Goal: Information Seeking & Learning: Learn about a topic

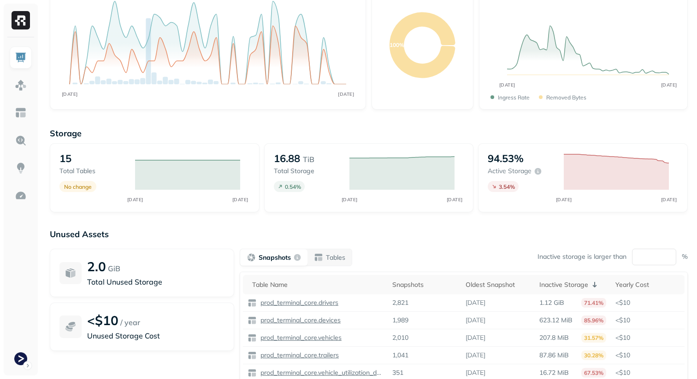
scroll to position [123, 0]
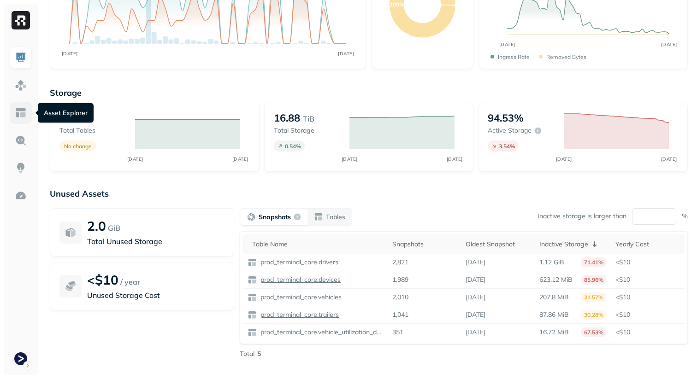
click at [15, 113] on img at bounding box center [21, 113] width 12 height 12
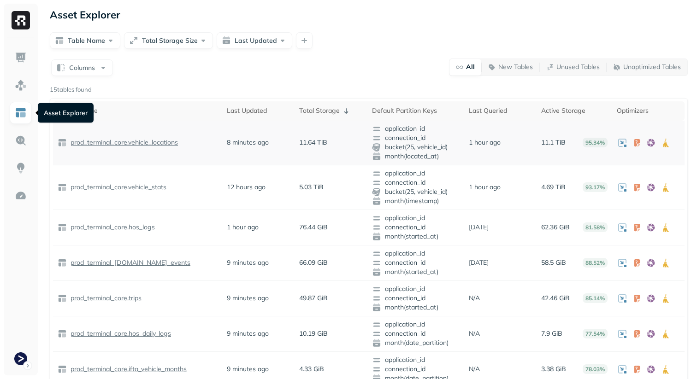
click at [166, 145] on p "prod_terminal_core.vehicle_locations" at bounding box center [123, 142] width 109 height 9
click at [151, 186] on p "prod_terminal_core.vehicle_stats" at bounding box center [118, 187] width 98 height 9
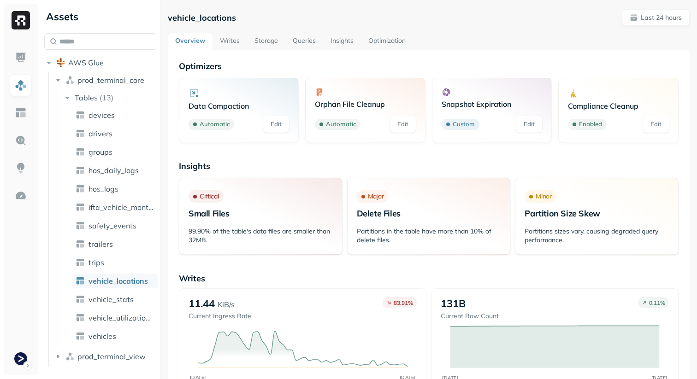
click at [263, 38] on link "Storage" at bounding box center [266, 41] width 38 height 17
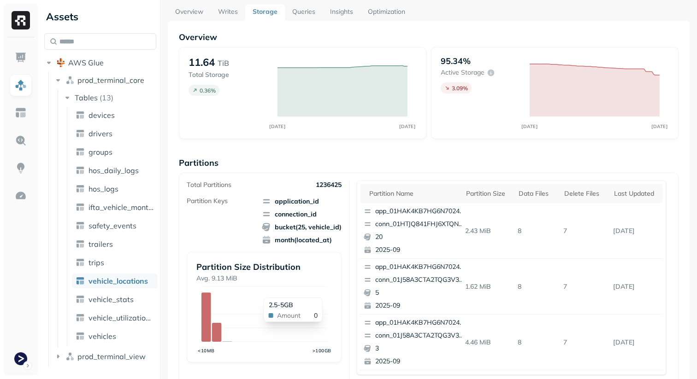
scroll to position [95, 0]
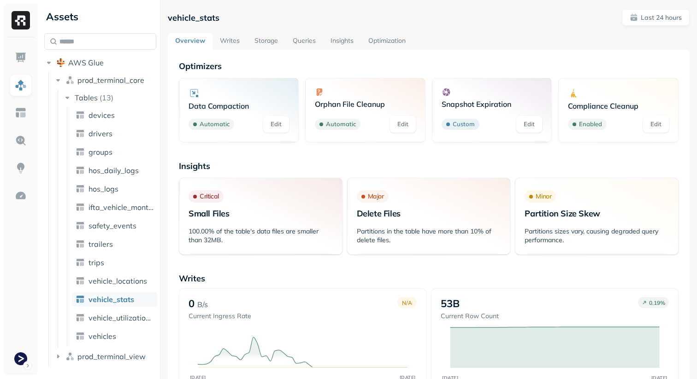
click at [263, 41] on link "Storage" at bounding box center [266, 41] width 38 height 17
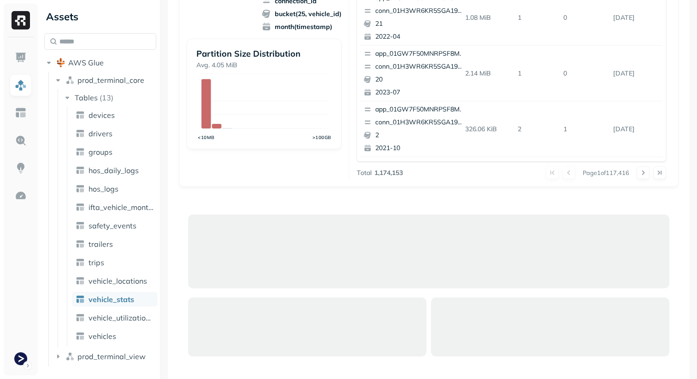
scroll to position [232, 0]
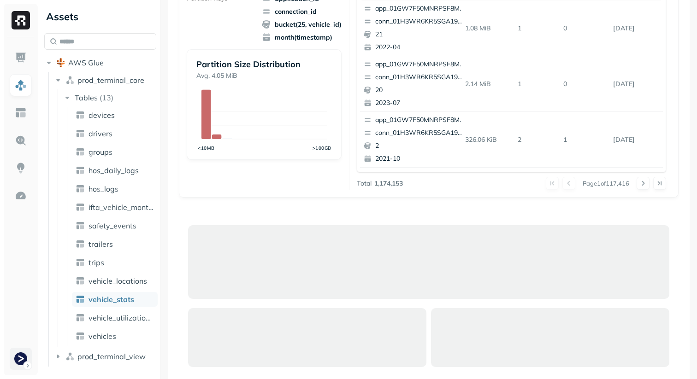
click at [28, 362] on html "Assets AWS Glue prod_terminal_core Tables ( 13 ) devices drivers groups hos_dai…" at bounding box center [348, 189] width 697 height 379
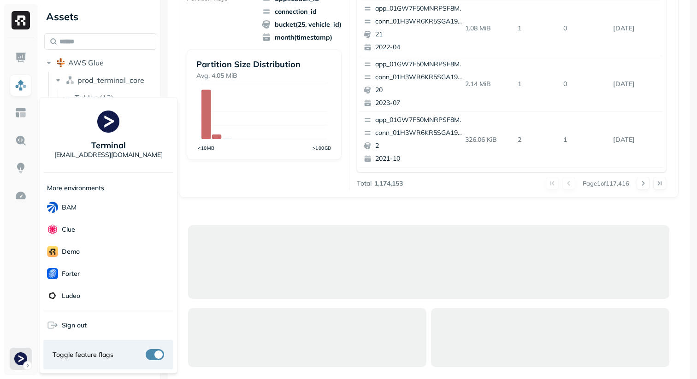
click at [414, 206] on html "Assets AWS Glue prod_terminal_core Tables ( 13 ) devices drivers groups hos_dai…" at bounding box center [348, 189] width 697 height 379
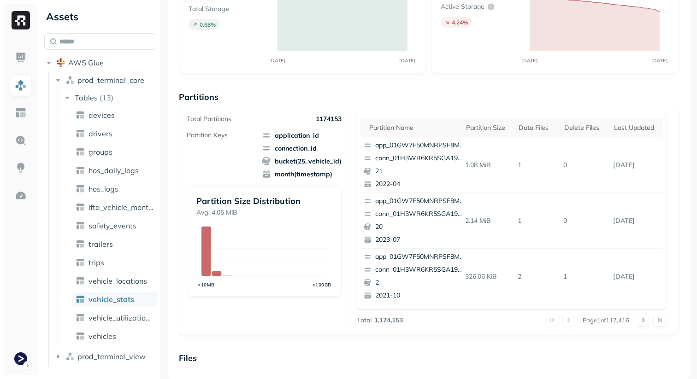
scroll to position [95, 0]
click at [19, 362] on html "Assets AWS Glue prod_terminal_core Tables ( 13 ) devices drivers groups hos_dai…" at bounding box center [348, 189] width 697 height 379
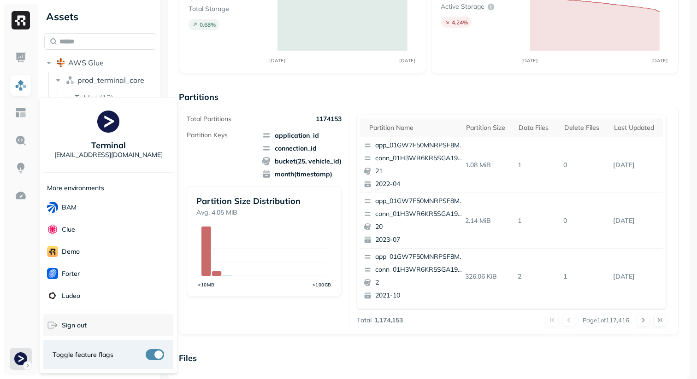
click at [133, 330] on div "Sign out" at bounding box center [108, 325] width 130 height 22
